Goal: Navigation & Orientation: Find specific page/section

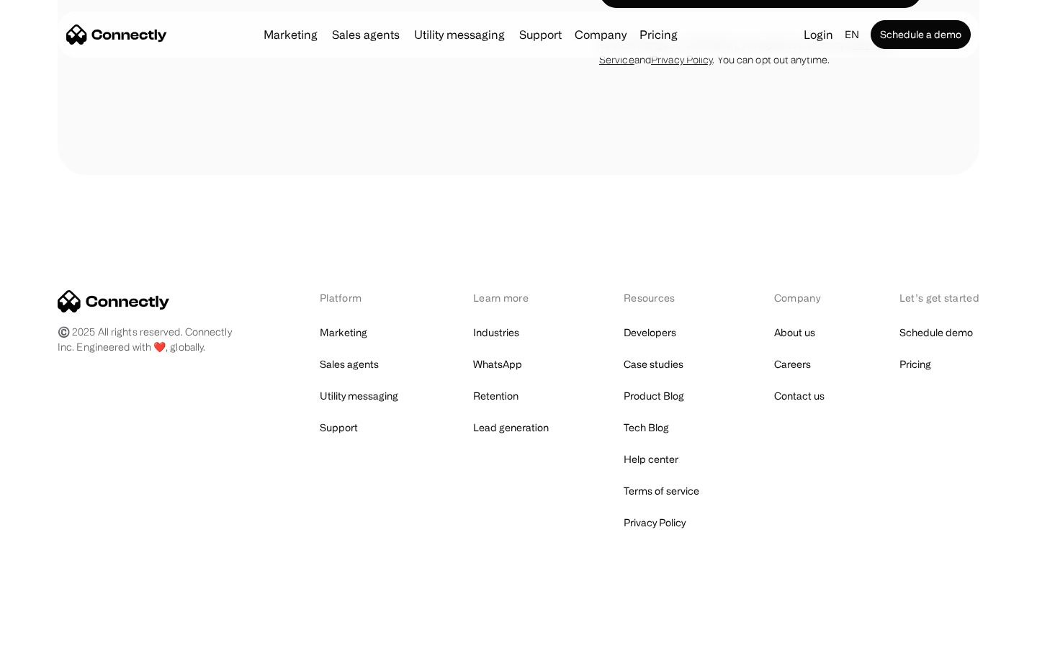
scroll to position [976, 0]
